Goal: Task Accomplishment & Management: Manage account settings

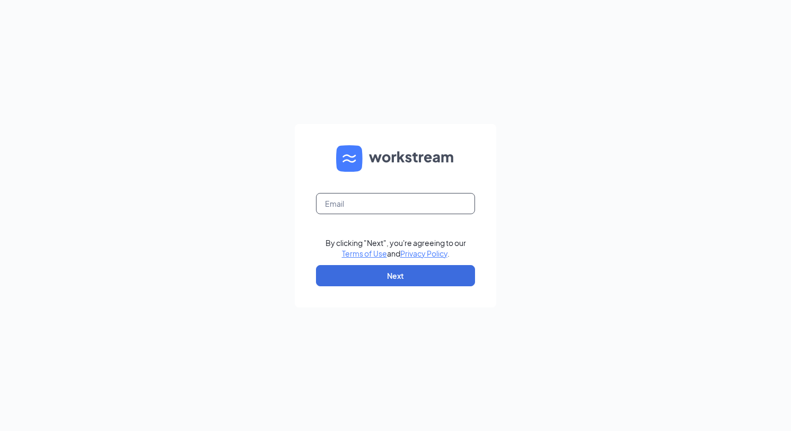
click at [362, 206] on input "text" at bounding box center [395, 203] width 159 height 21
type input "[EMAIL_ADDRESS][DOMAIN_NAME]"
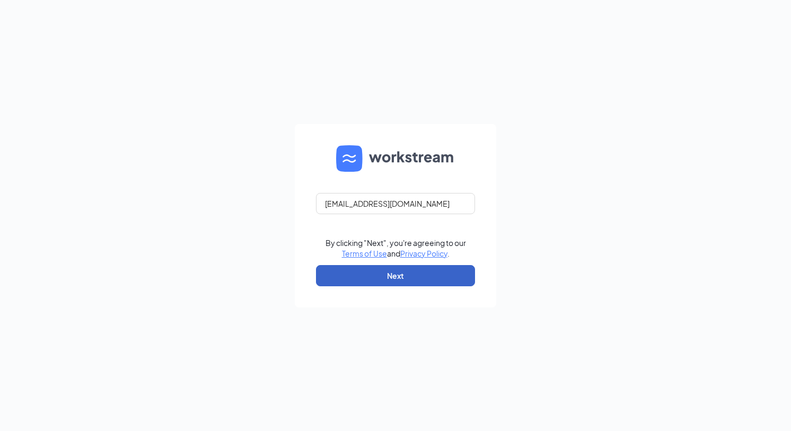
click at [413, 280] on button "Next" at bounding box center [395, 275] width 159 height 21
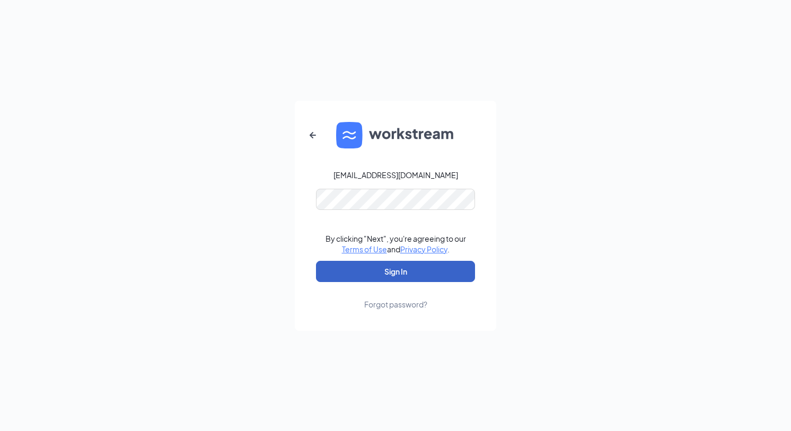
click at [405, 276] on button "Sign In" at bounding box center [395, 271] width 159 height 21
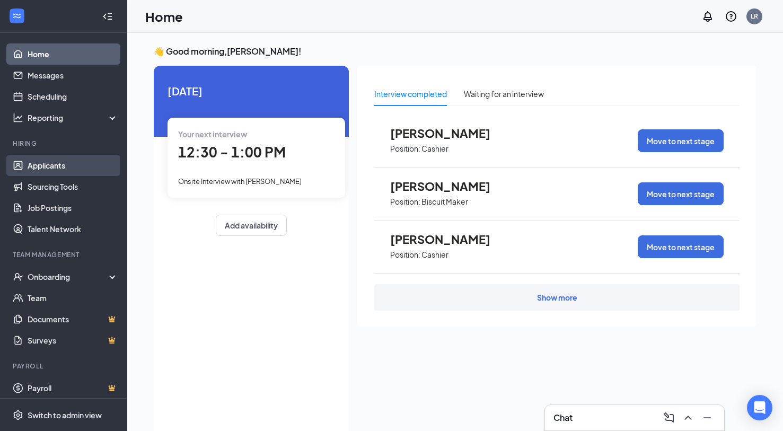
click at [55, 165] on link "Applicants" at bounding box center [73, 165] width 91 height 21
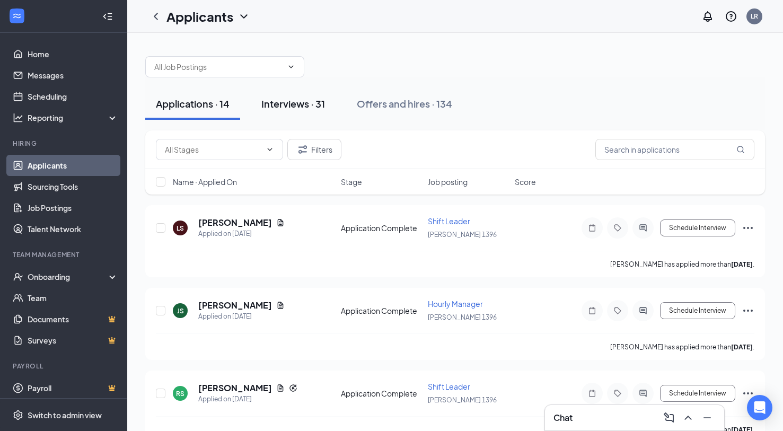
click at [273, 104] on div "Interviews · 31" at bounding box center [293, 103] width 64 height 13
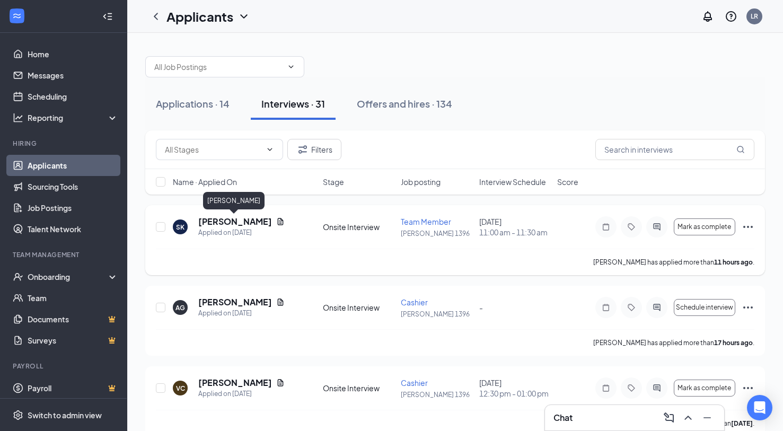
click at [243, 220] on h5 "[PERSON_NAME]" at bounding box center [235, 222] width 74 height 12
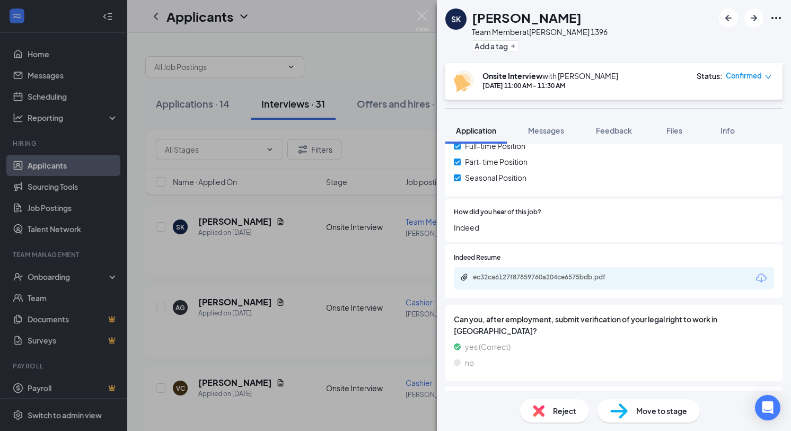
scroll to position [530, 0]
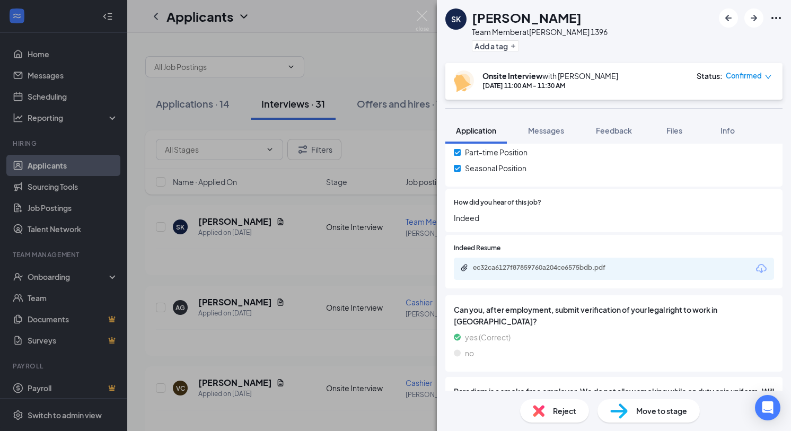
click at [755, 275] on icon "Download" at bounding box center [761, 268] width 13 height 13
